Goal: Navigation & Orientation: Find specific page/section

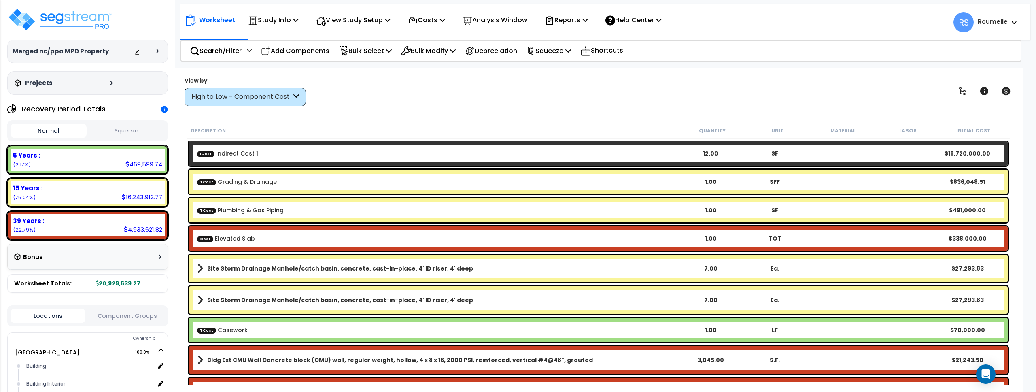
click at [83, 18] on img at bounding box center [59, 19] width 105 height 24
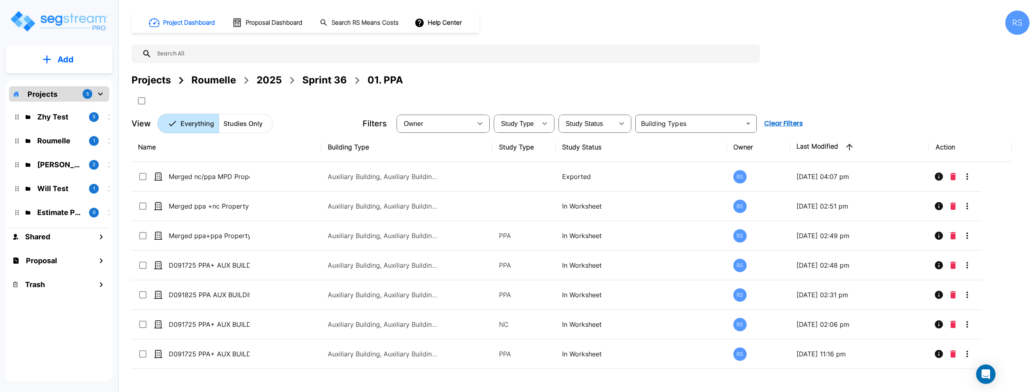
click at [708, 91] on div "Projects Roumelle 2025 Sprint 36 01. PPA" at bounding box center [581, 90] width 898 height 34
click at [850, 26] on div "Project Dashboard Proposal Dashboard Search RS Means Costs Help Center RS" at bounding box center [581, 23] width 898 height 24
